Goal: Find specific page/section: Find specific page/section

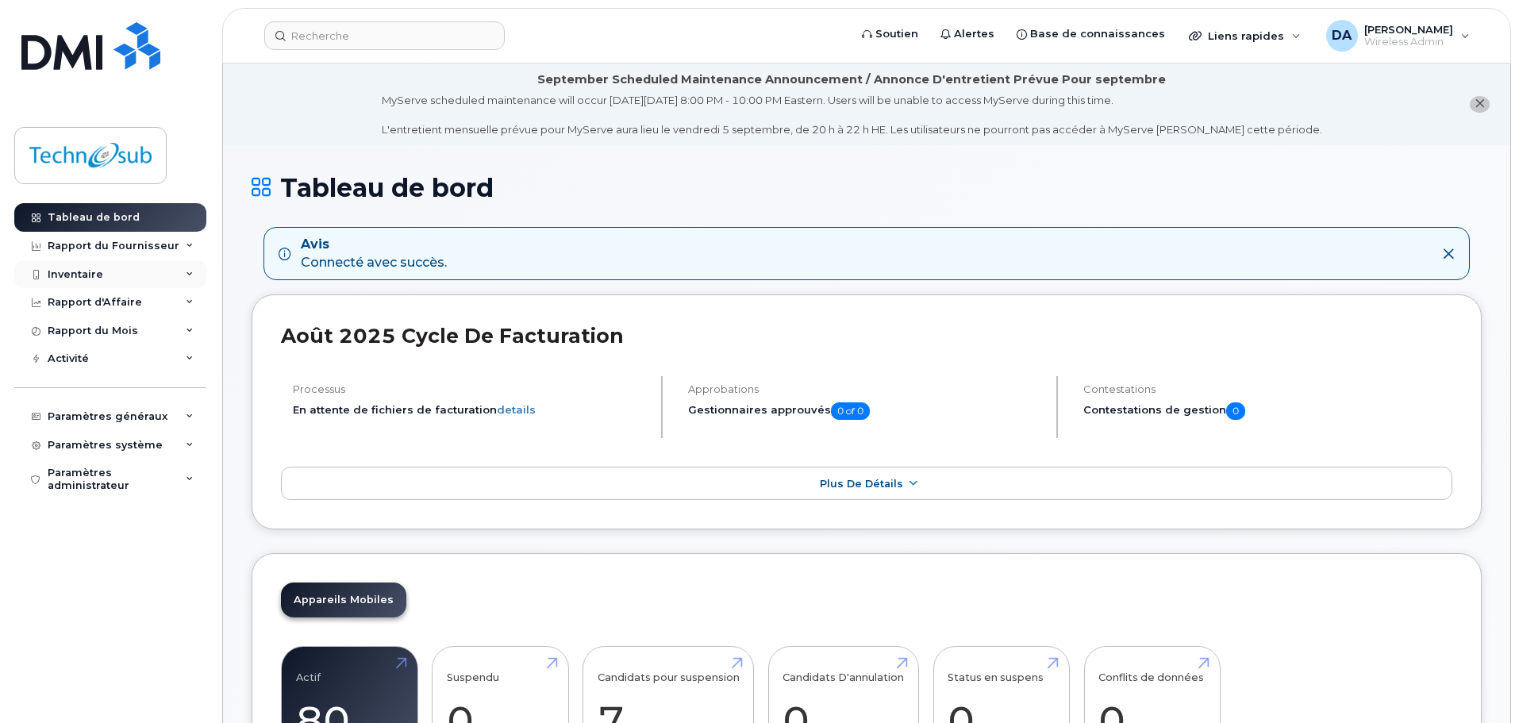
click at [87, 279] on div "Inventaire" at bounding box center [76, 274] width 56 height 13
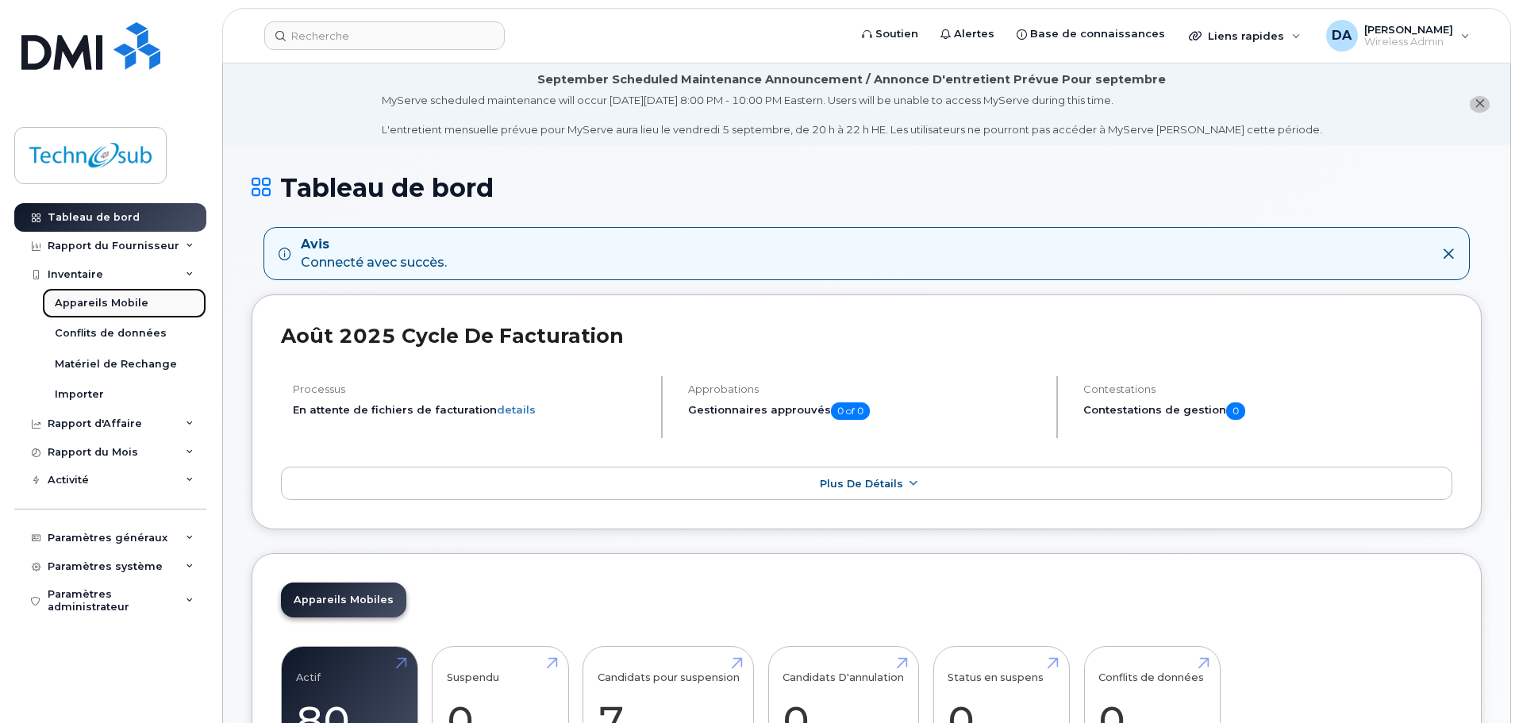
click at [87, 295] on link "Appareils Mobile" at bounding box center [124, 303] width 164 height 30
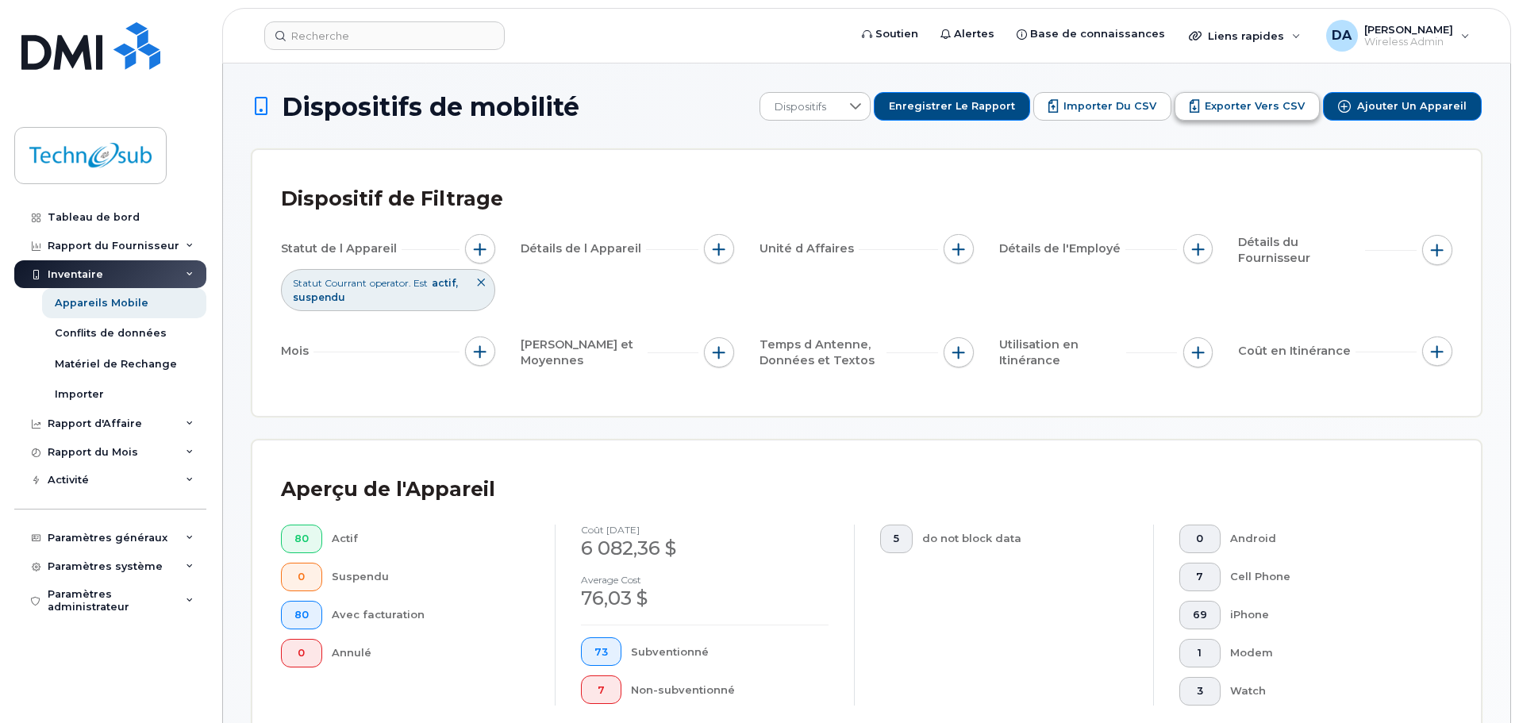
click at [1289, 110] on span "Exporter vers CSV" at bounding box center [1255, 106] width 100 height 14
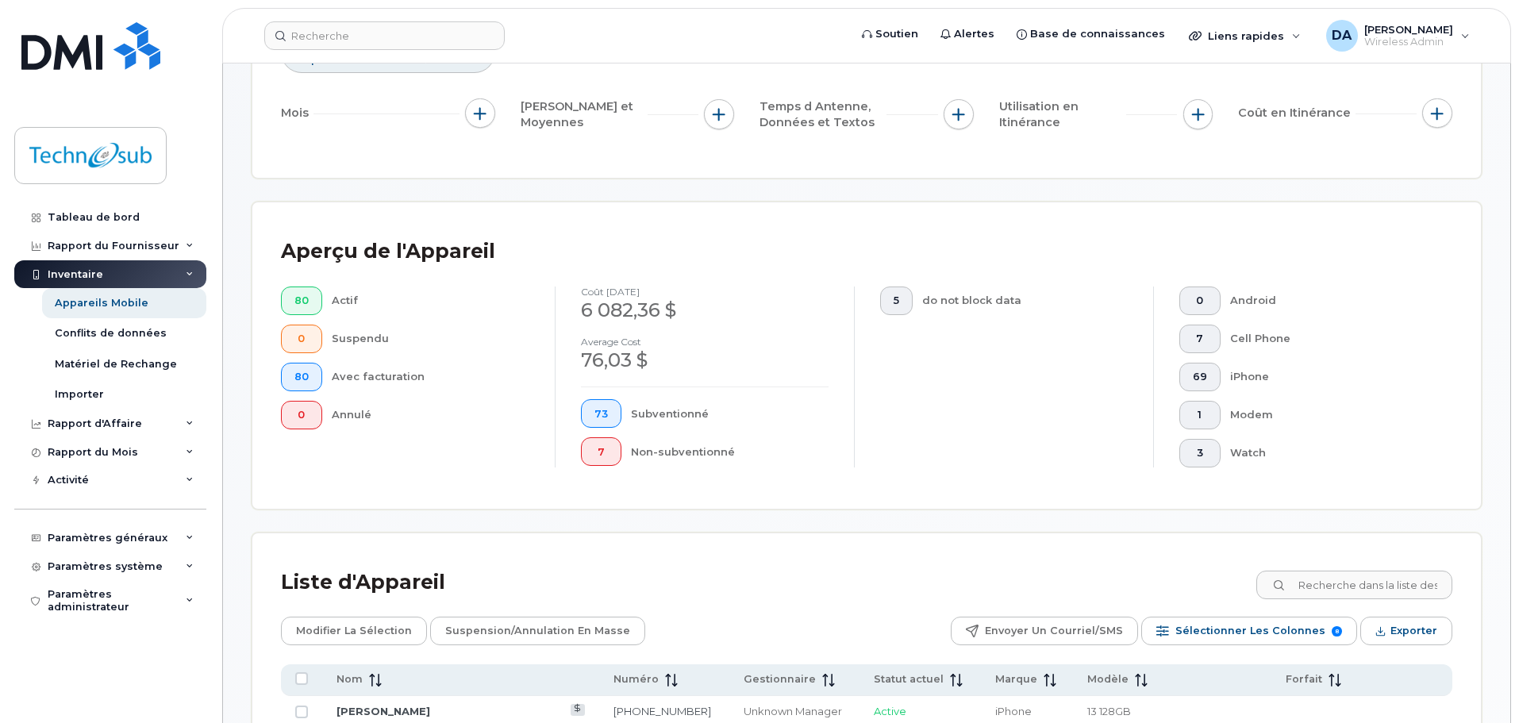
scroll to position [317, 0]
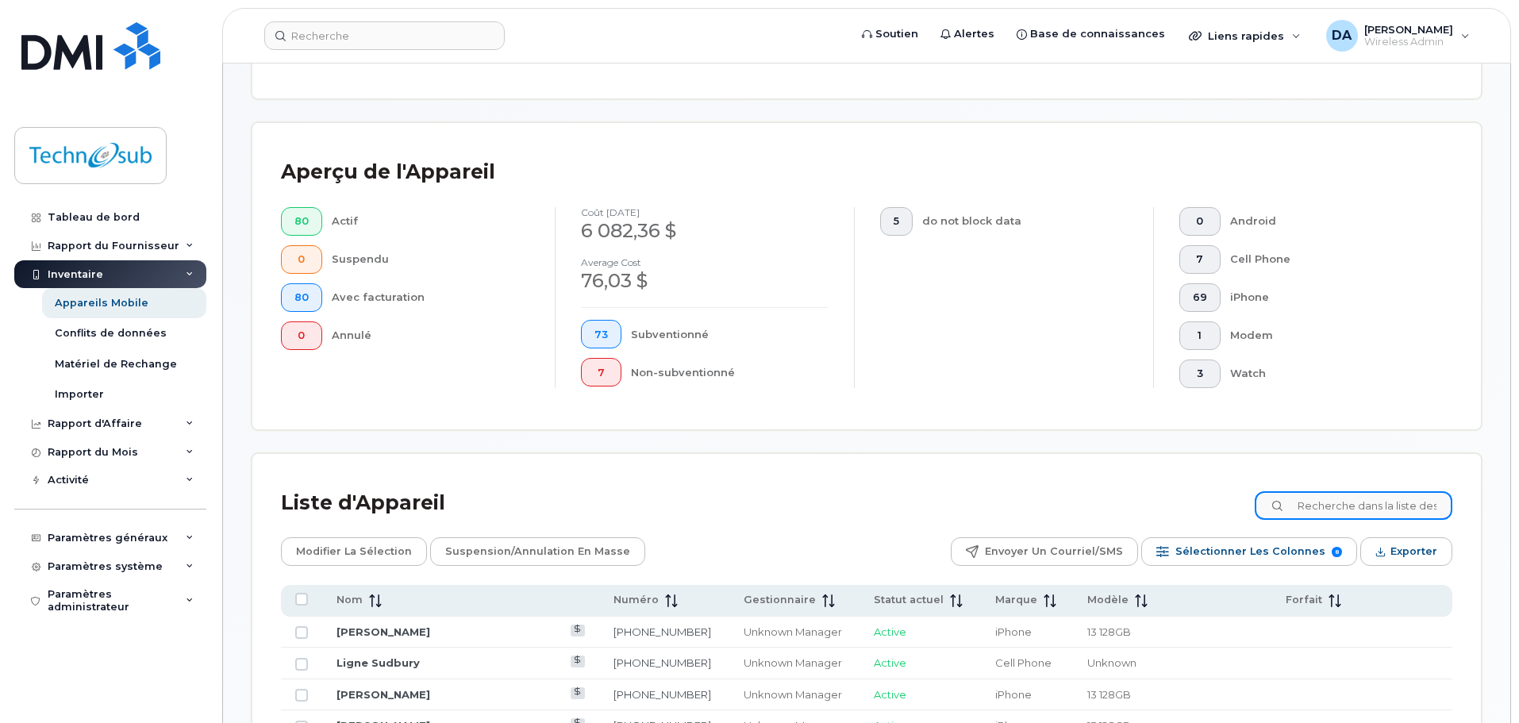
click at [1382, 504] on input at bounding box center [1354, 505] width 198 height 29
type input "RACHEL"
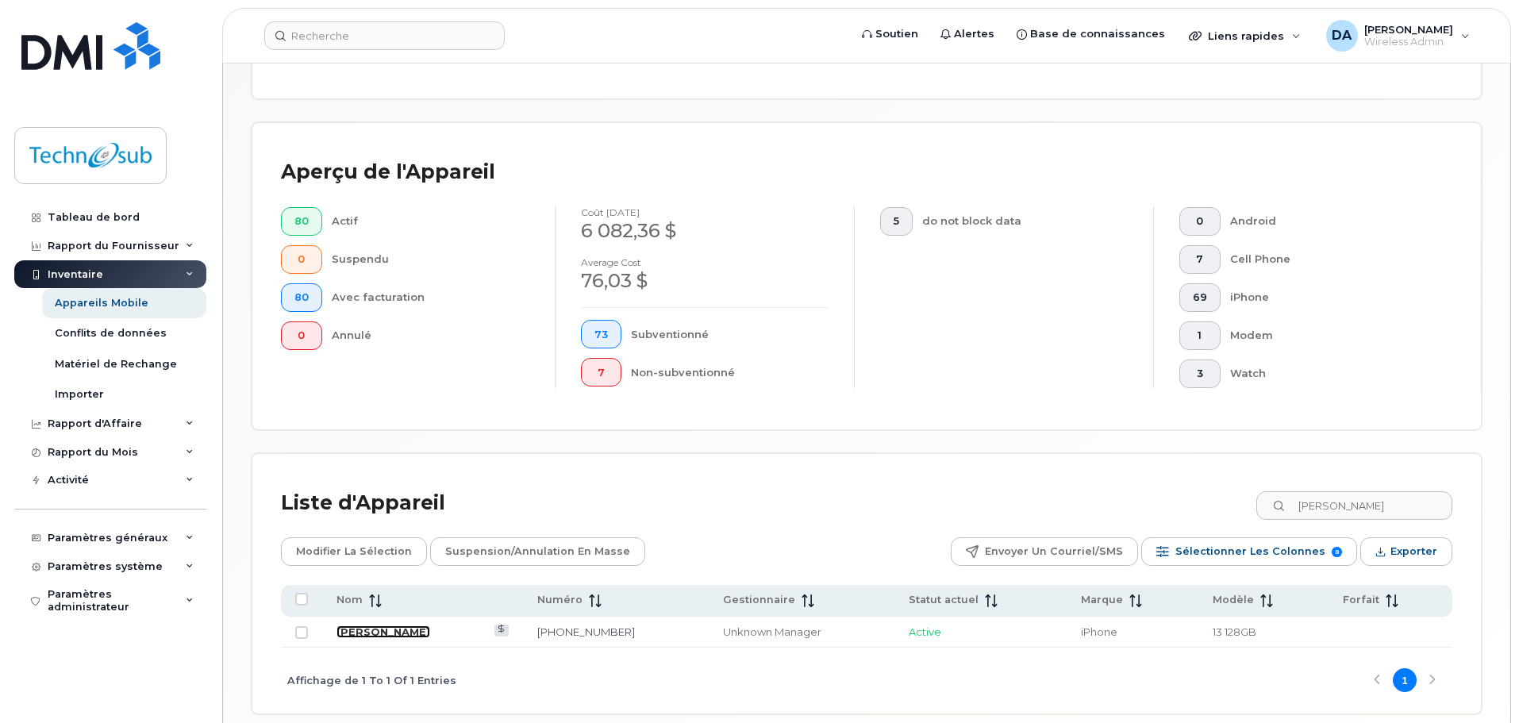
click at [373, 637] on link "[PERSON_NAME]" at bounding box center [384, 631] width 94 height 13
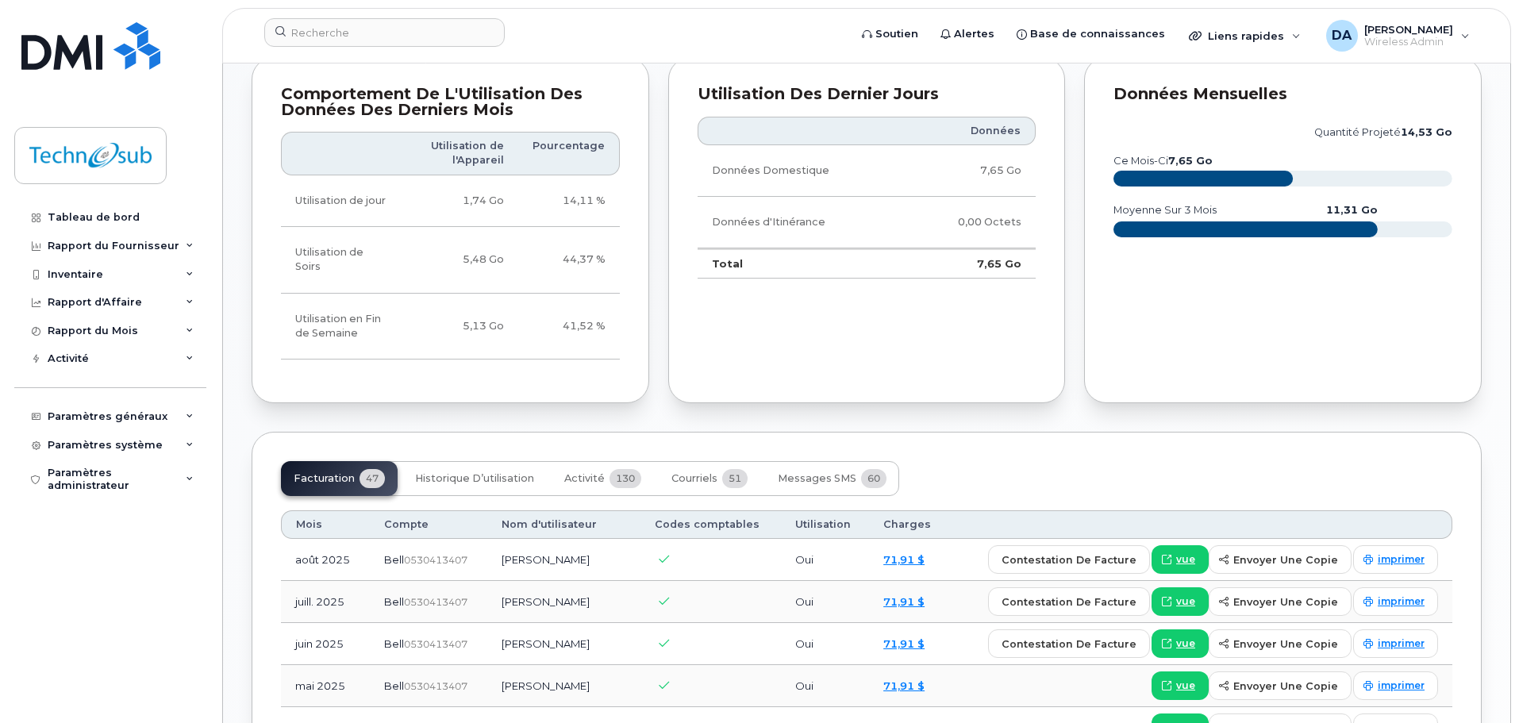
scroll to position [680, 0]
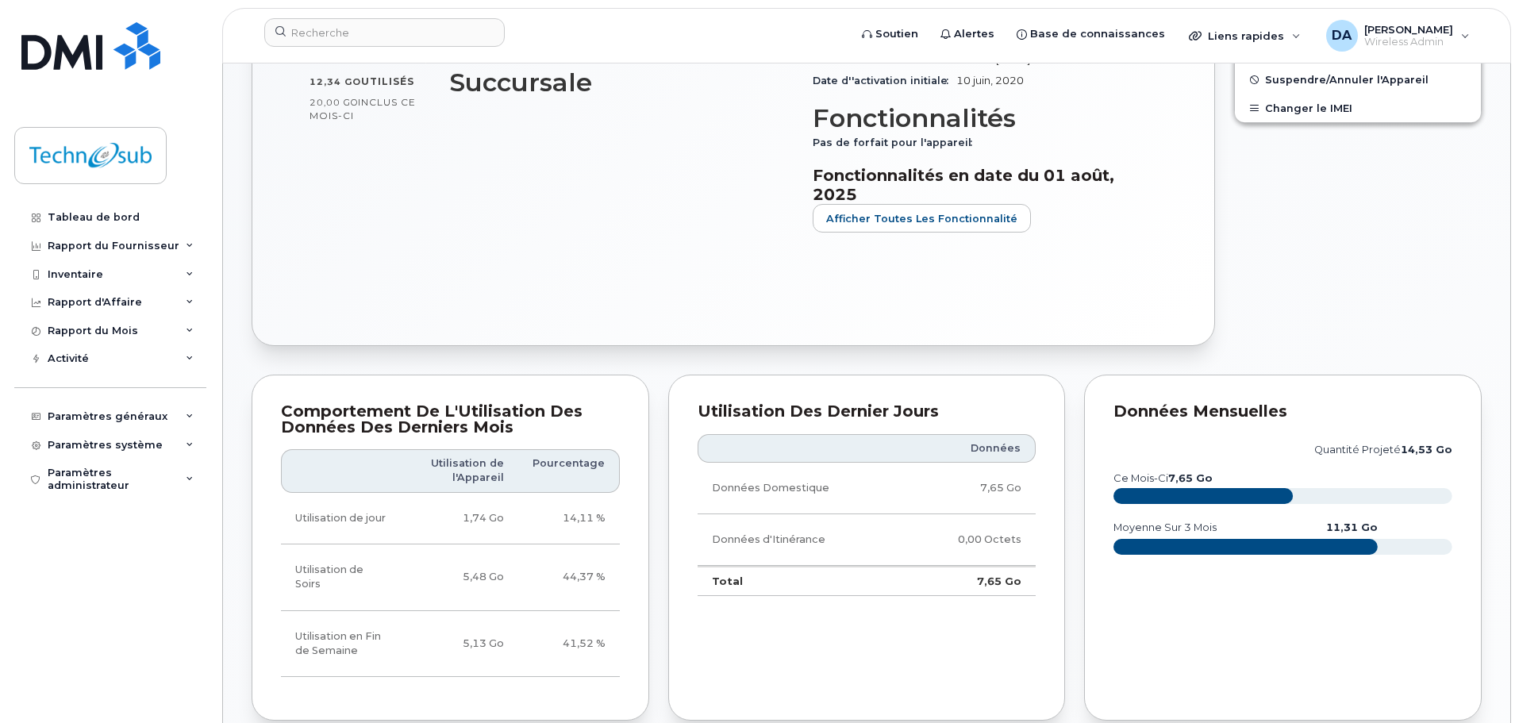
click at [990, 452] on th "Données" at bounding box center [970, 448] width 131 height 29
click at [882, 512] on td "Données Domestique" at bounding box center [802, 489] width 208 height 52
drag, startPoint x: 419, startPoint y: 476, endPoint x: 546, endPoint y: 478, distance: 127.0
click at [546, 478] on tr "Utilisation de l'Appareil Pourcentage" at bounding box center [450, 471] width 339 height 44
click at [548, 478] on th "Pourcentage" at bounding box center [569, 471] width 102 height 44
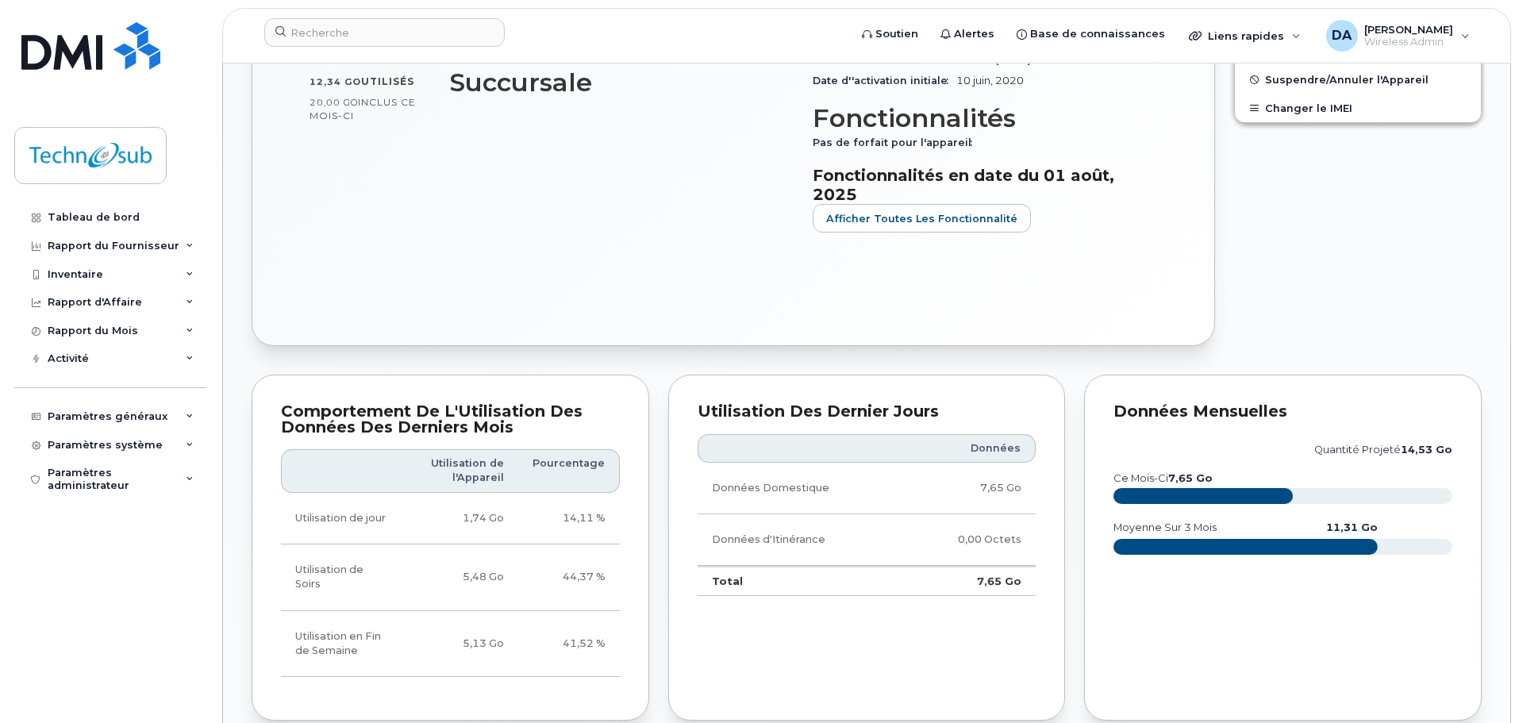
click at [1183, 502] on rect at bounding box center [1203, 496] width 179 height 16
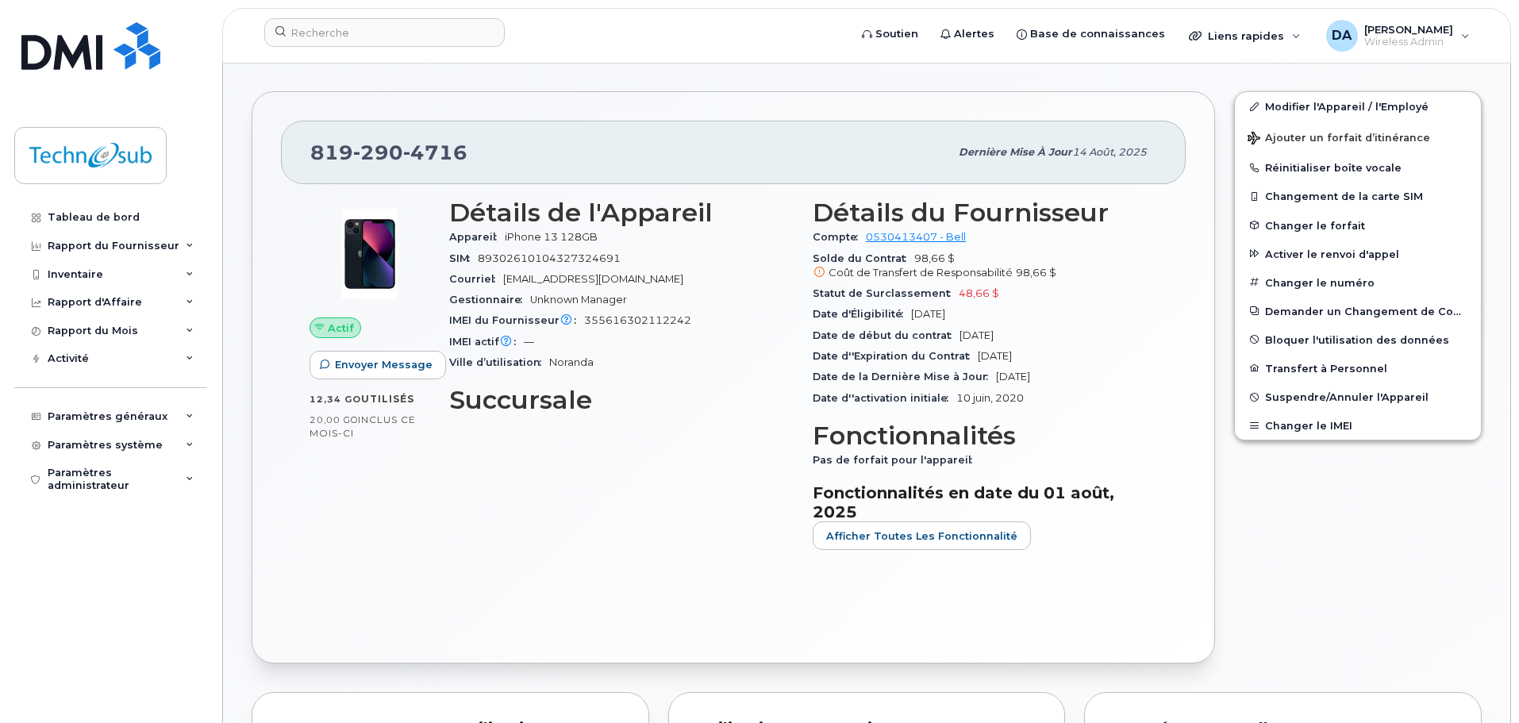
scroll to position [204, 0]
